Goal: Task Accomplishment & Management: Manage account settings

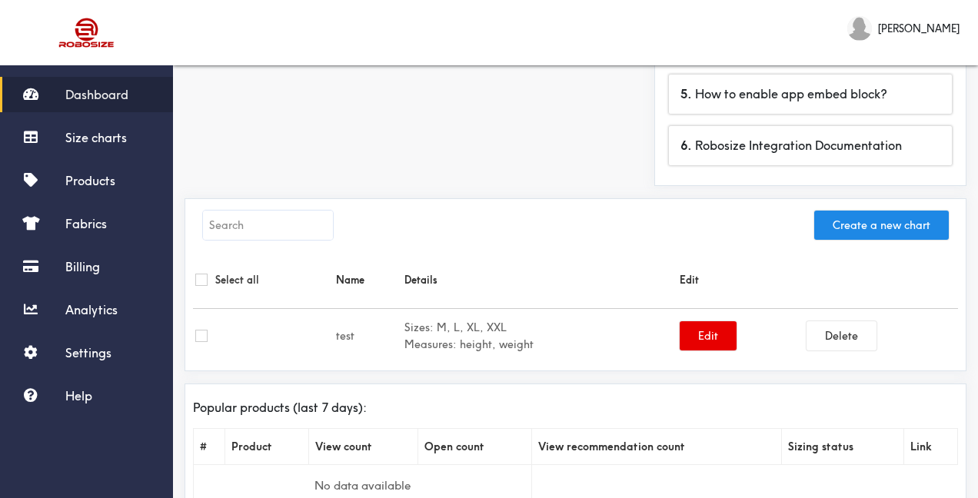
scroll to position [354, 0]
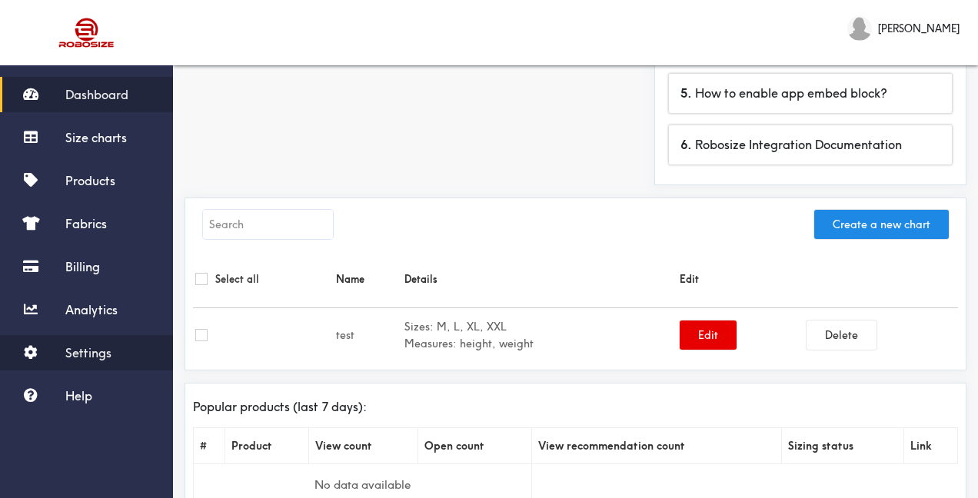
click at [85, 357] on span "Settings" at bounding box center [88, 352] width 46 height 15
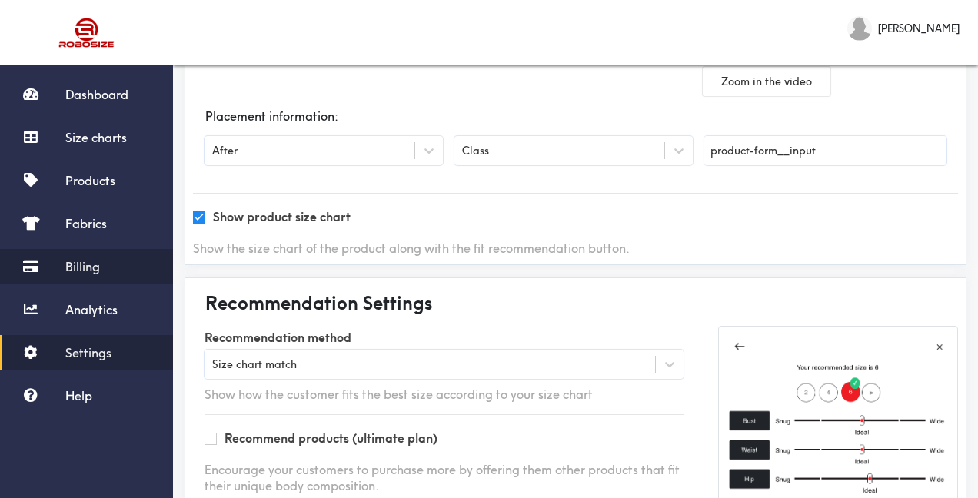
click at [104, 267] on link "Billing" at bounding box center [86, 266] width 173 height 35
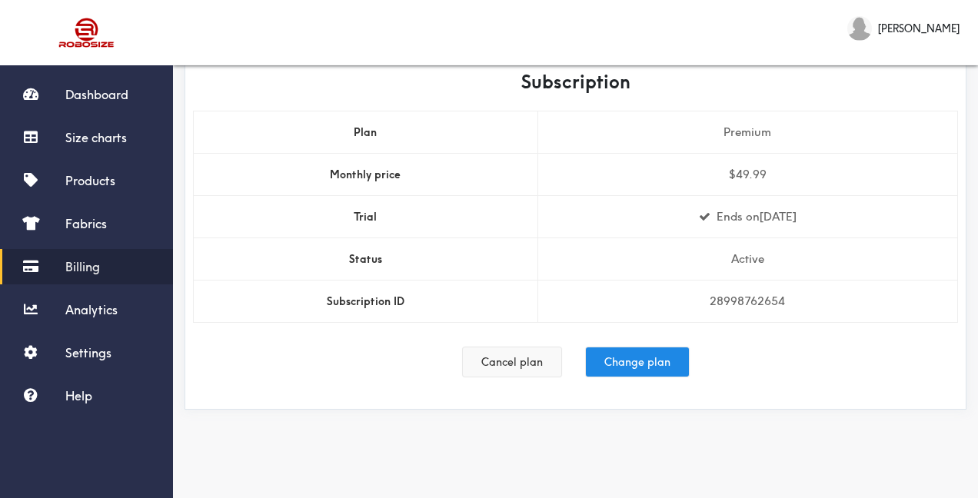
click at [520, 364] on button "Cancel plan" at bounding box center [512, 361] width 98 height 29
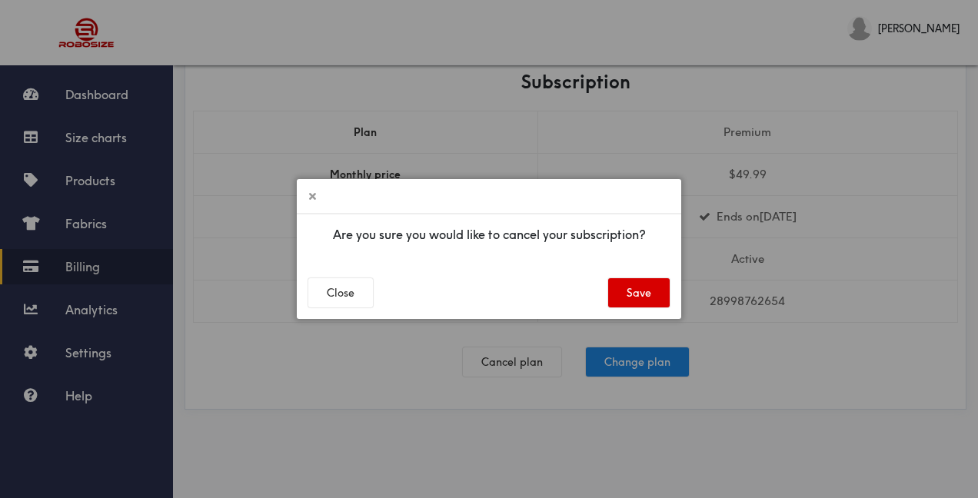
click at [645, 301] on button "Save" at bounding box center [638, 292] width 61 height 29
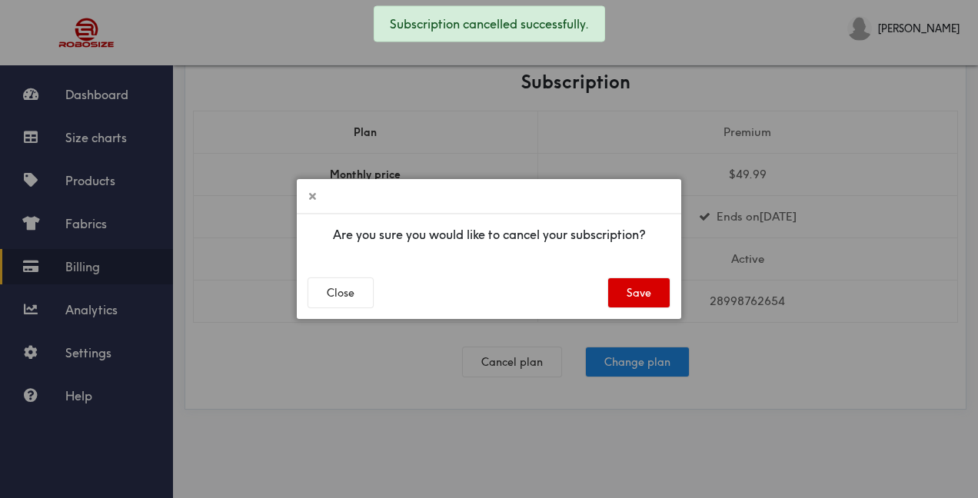
click at [642, 298] on button "Save" at bounding box center [638, 292] width 61 height 29
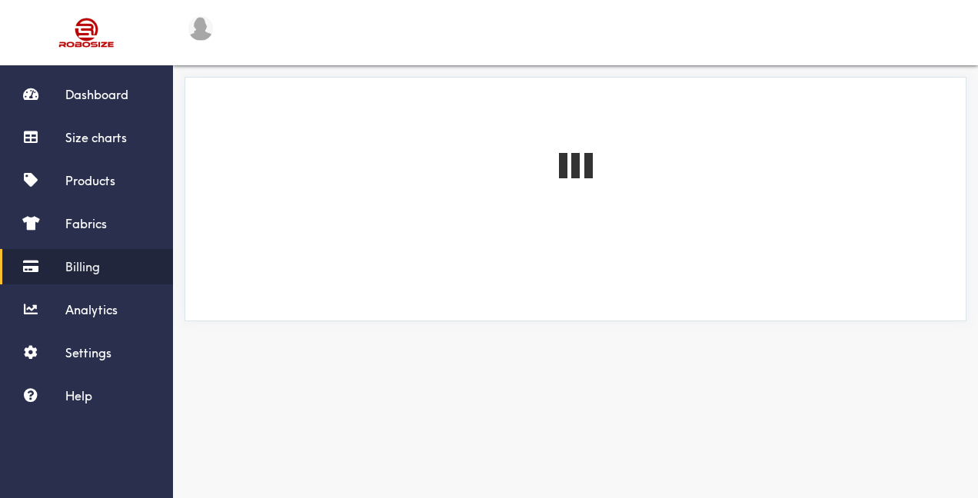
scroll to position [21, 0]
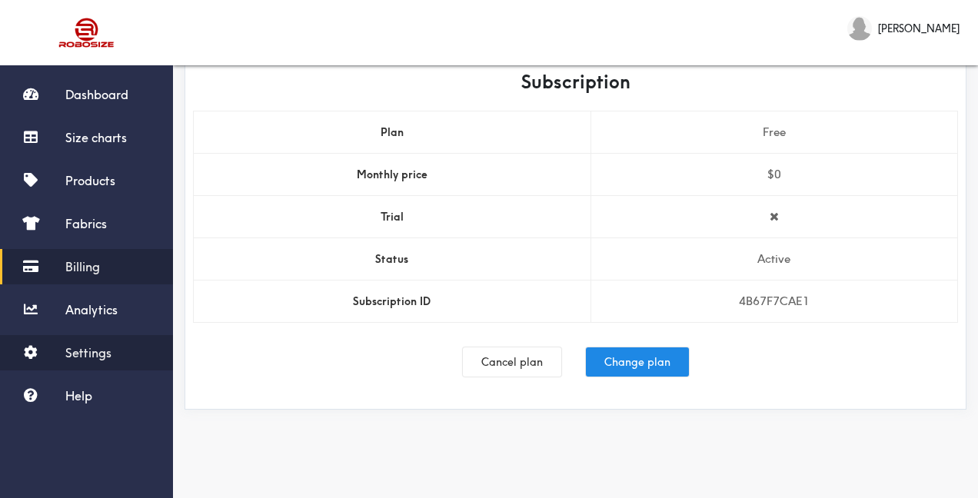
click at [87, 354] on span "Settings" at bounding box center [88, 352] width 46 height 15
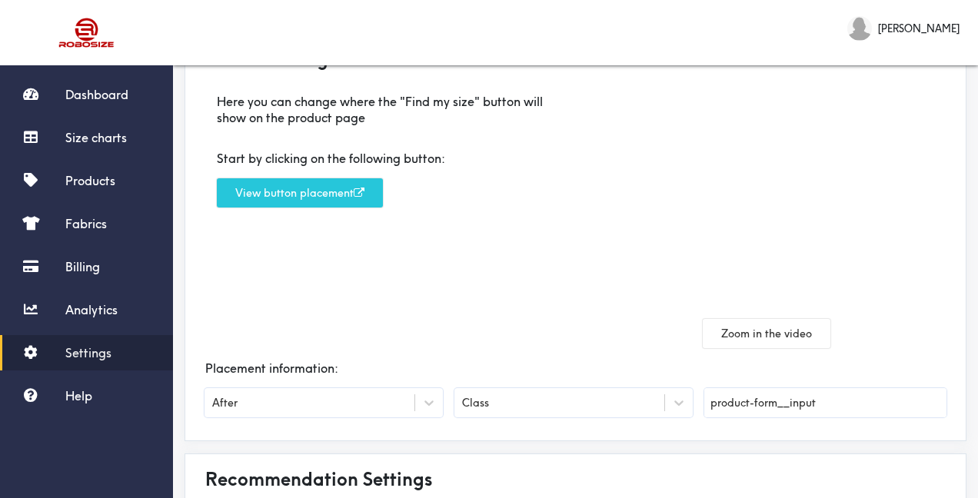
scroll to position [89, 0]
